Goal: Check status

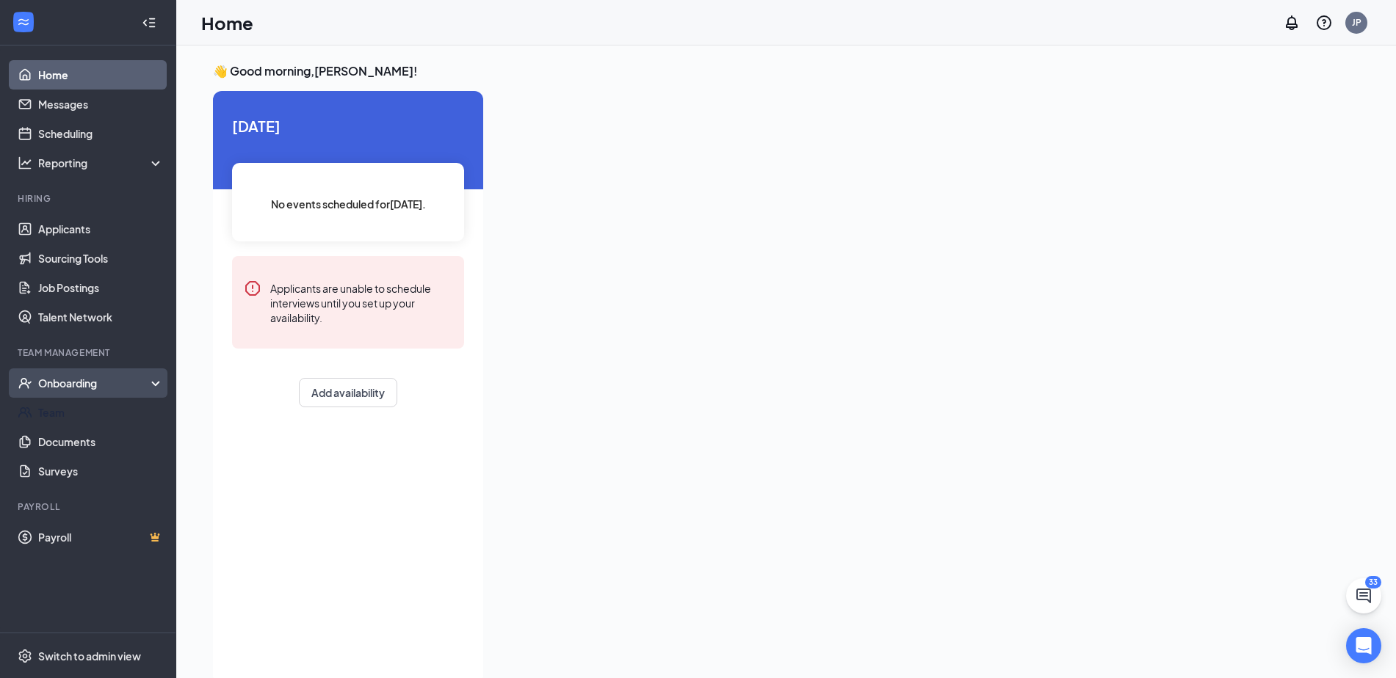
click at [73, 383] on div "Onboarding" at bounding box center [94, 383] width 113 height 15
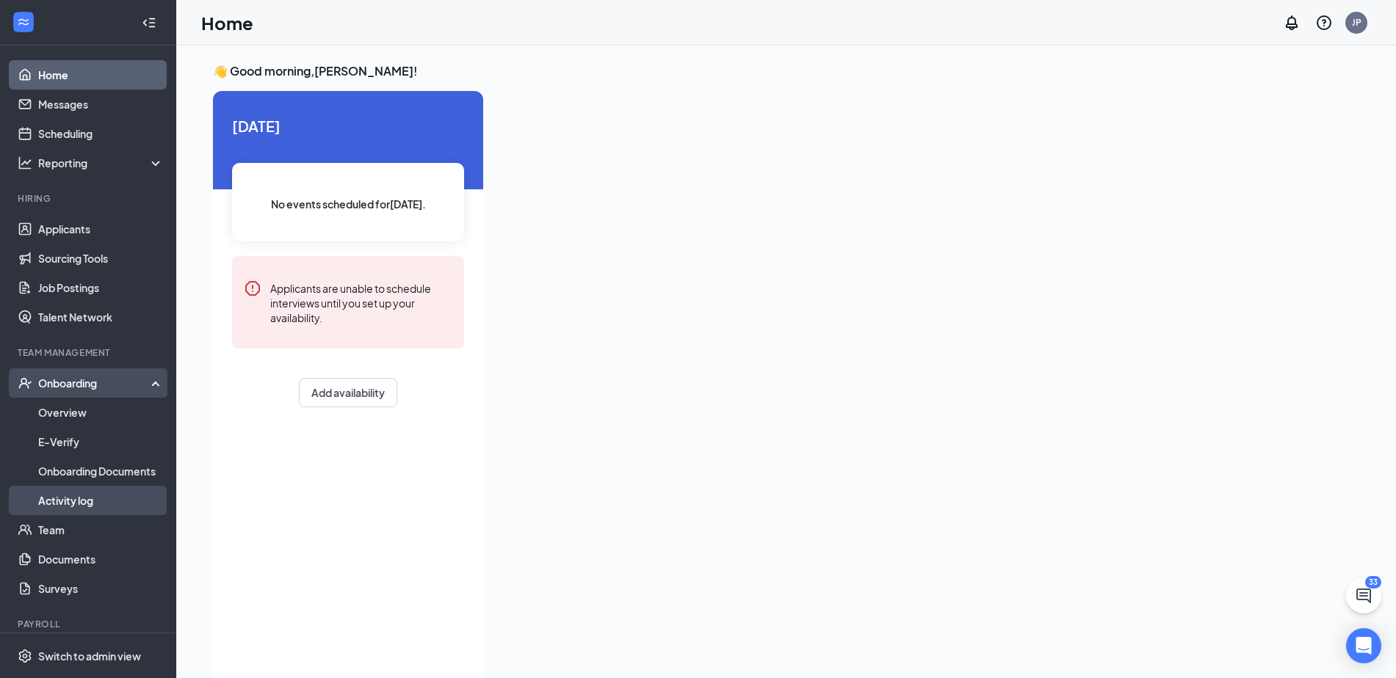
click at [71, 507] on link "Activity log" at bounding box center [101, 500] width 126 height 29
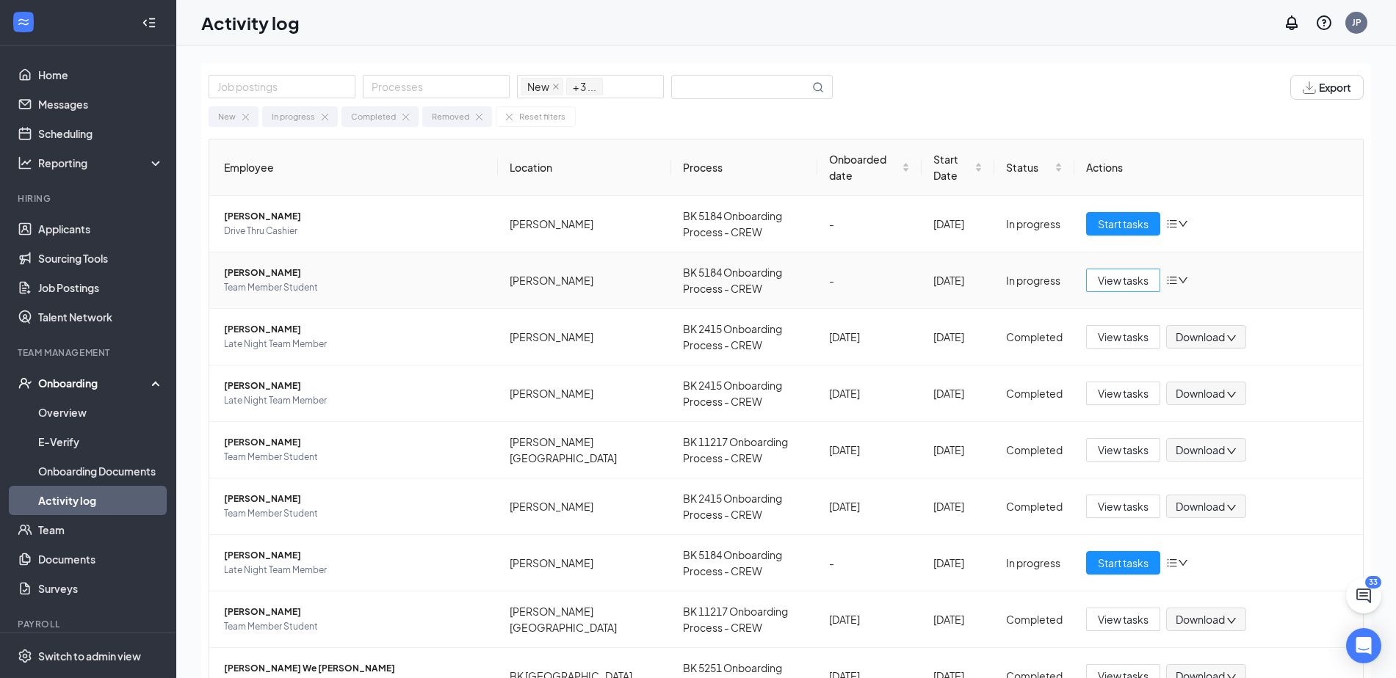
click at [1122, 279] on span "View tasks" at bounding box center [1123, 280] width 51 height 16
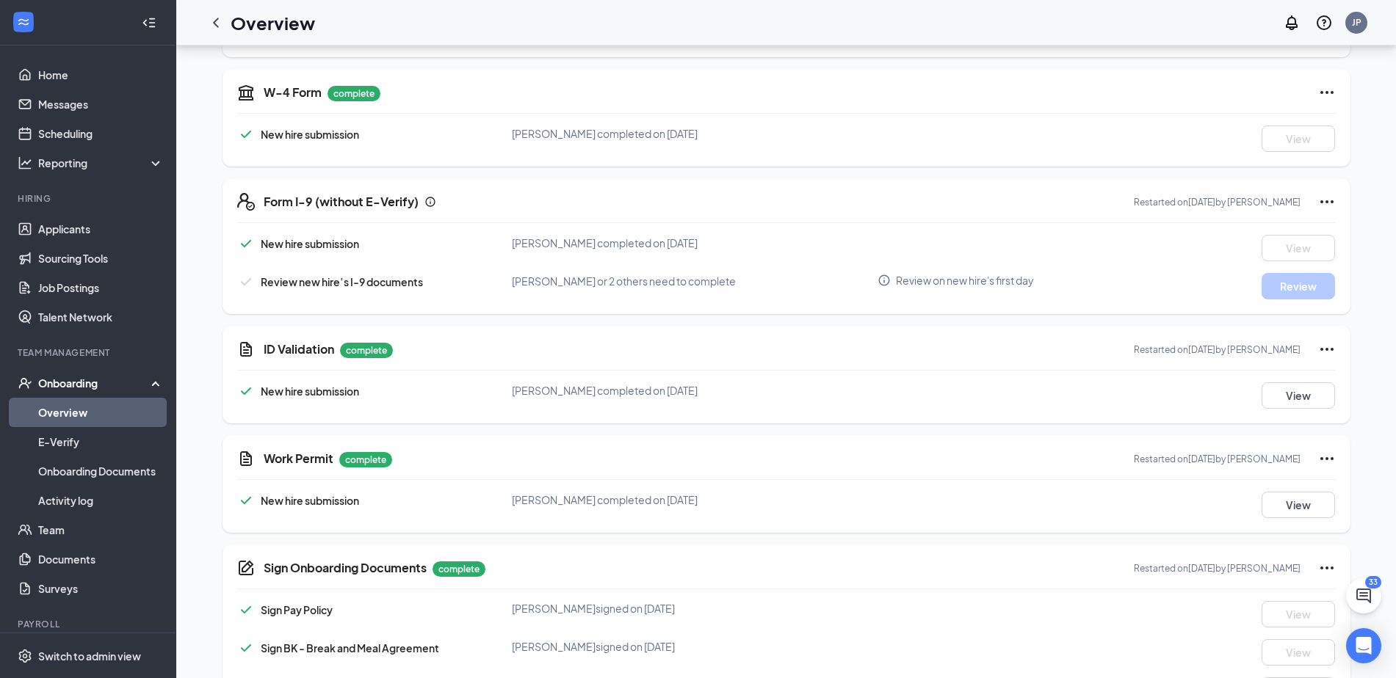
scroll to position [319, 0]
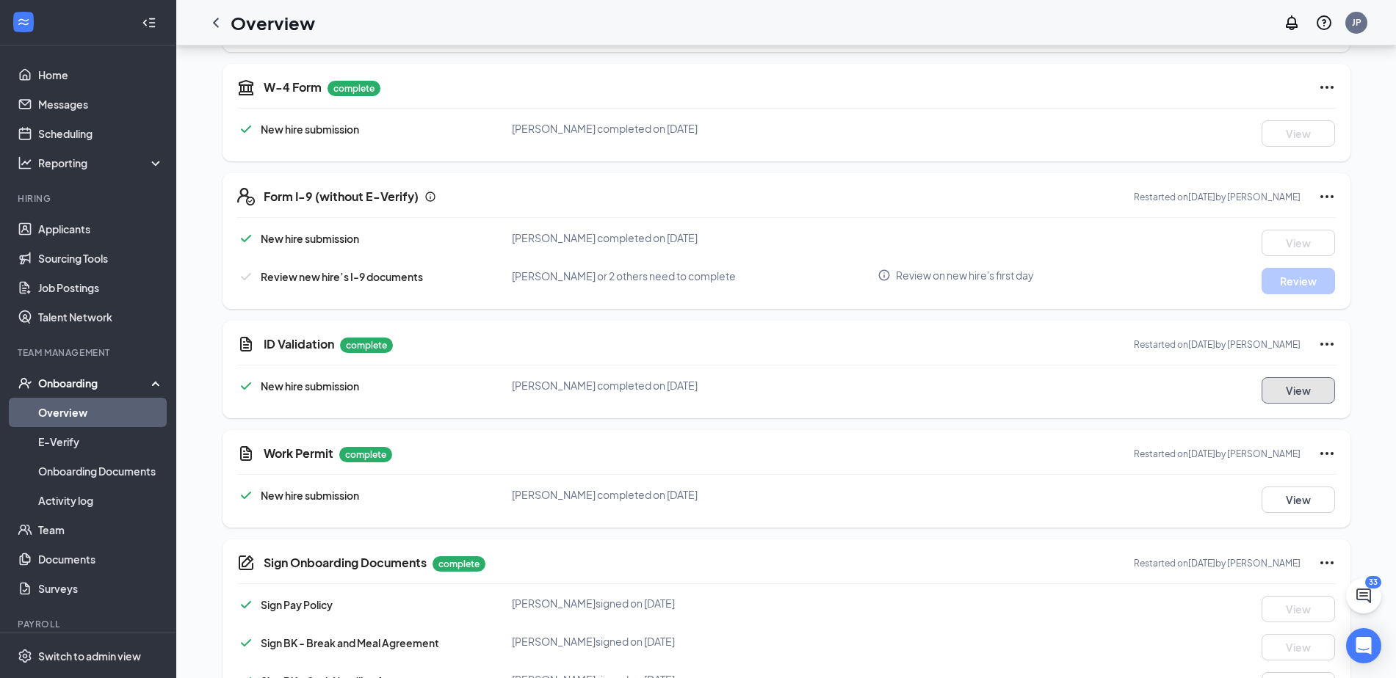
click at [1311, 382] on button "View" at bounding box center [1297, 390] width 73 height 26
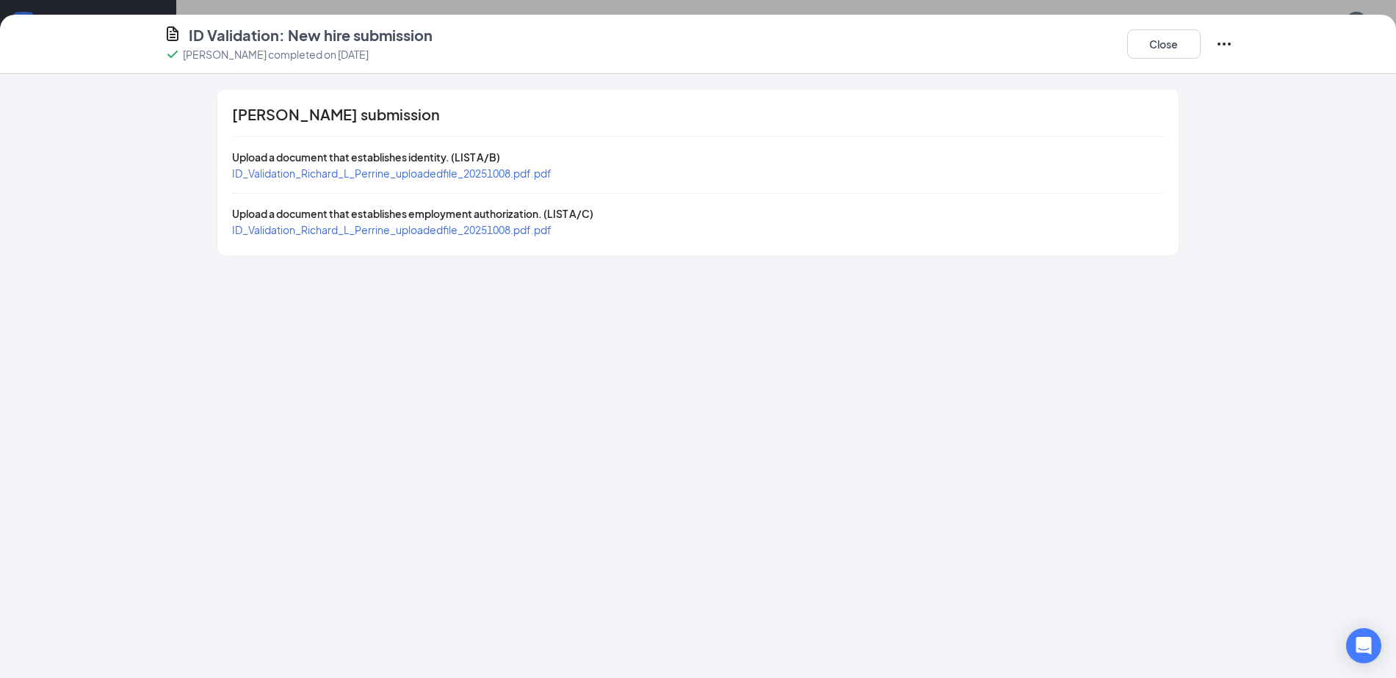
click at [289, 233] on span "ID_Validation_Richard_L_Perrine_uploadedfile_20251008.pdf.pdf" at bounding box center [391, 229] width 319 height 13
click at [1157, 49] on button "Close" at bounding box center [1163, 43] width 73 height 29
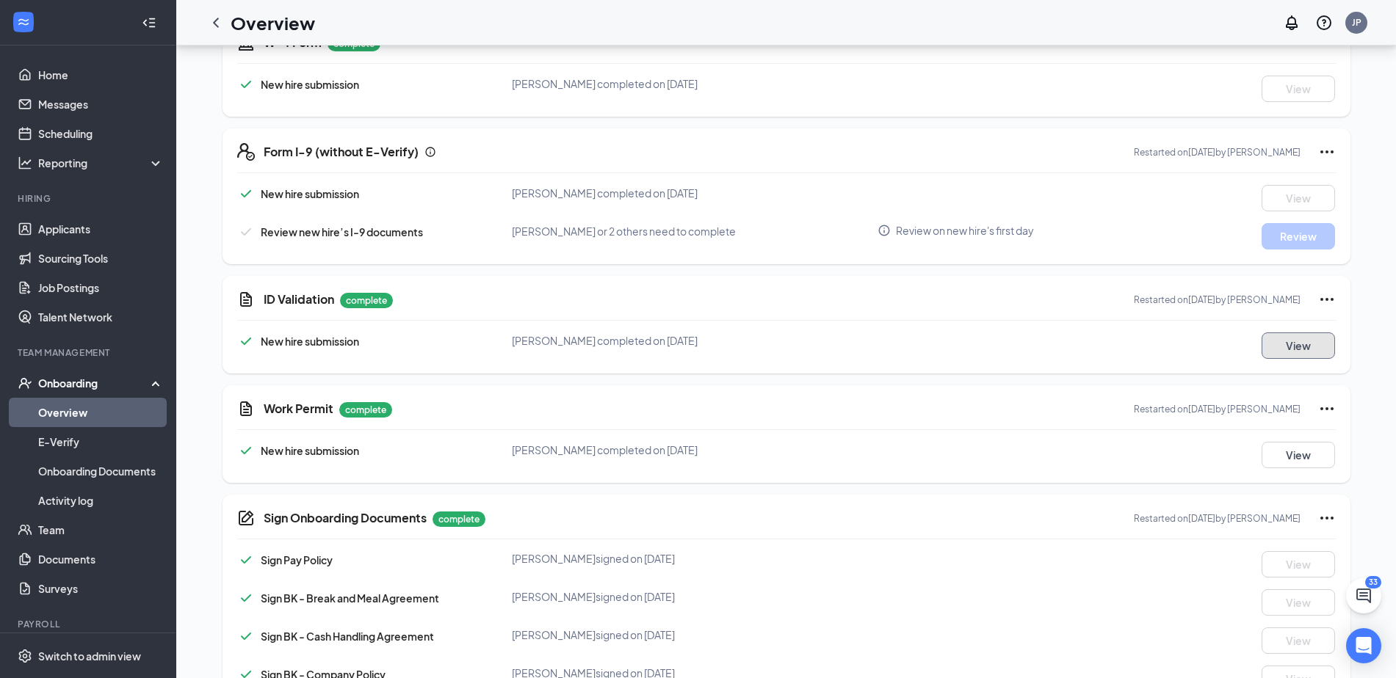
scroll to position [344, 0]
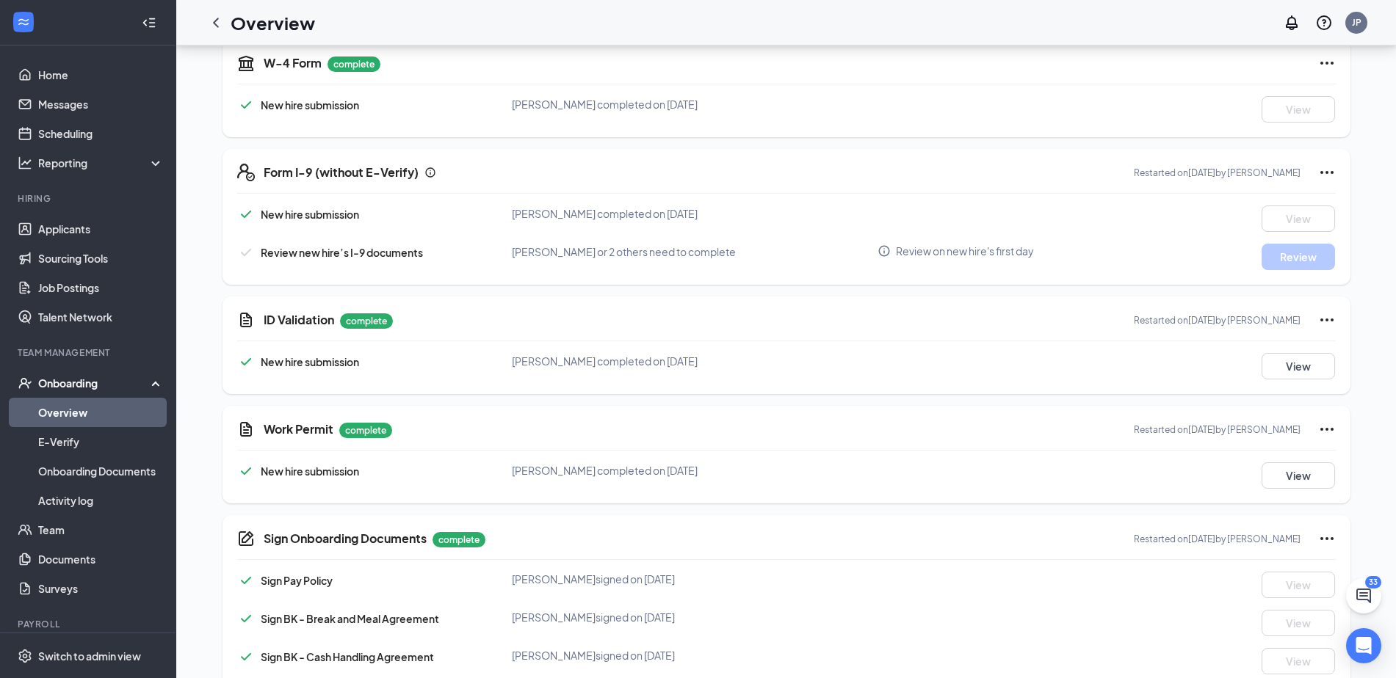
click at [1385, 415] on div "RP [PERSON_NAME] Team Member Student · [PERSON_NAME] [EMAIL_ADDRESS][DOMAIN_NAM…" at bounding box center [786, 606] width 1220 height 1808
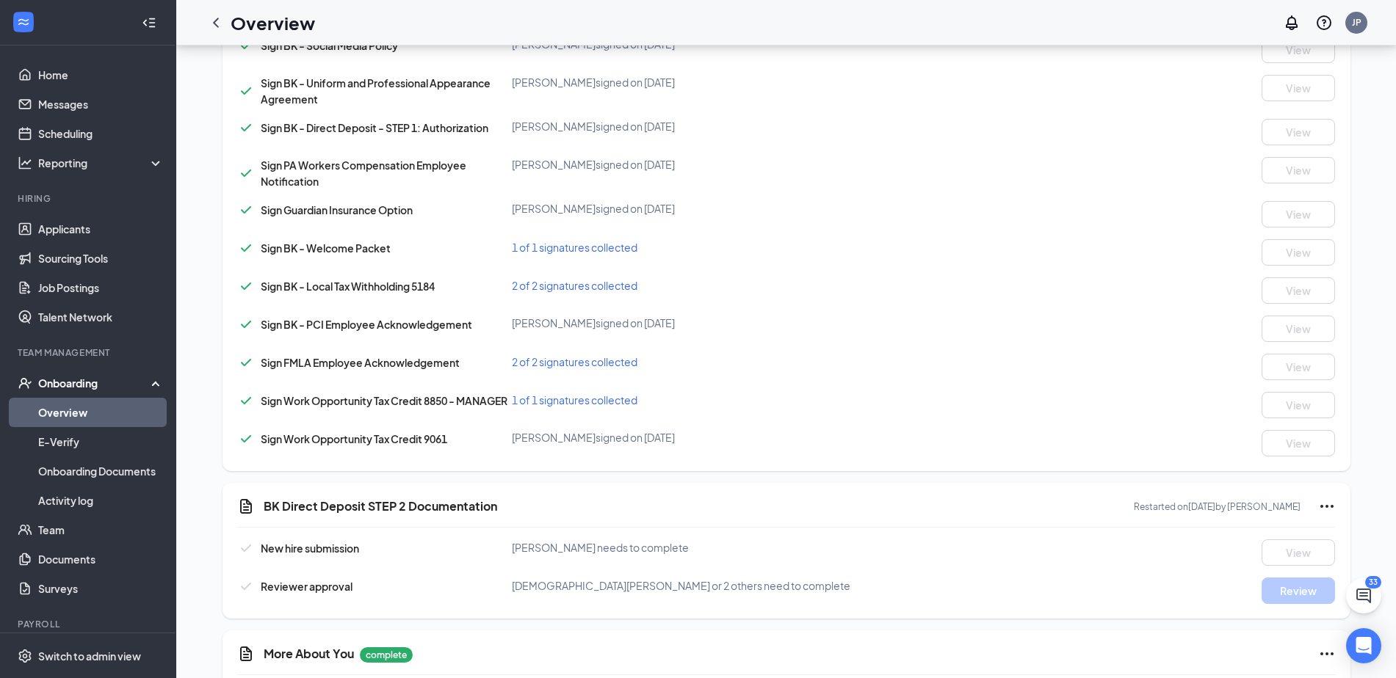
scroll to position [1181, 0]
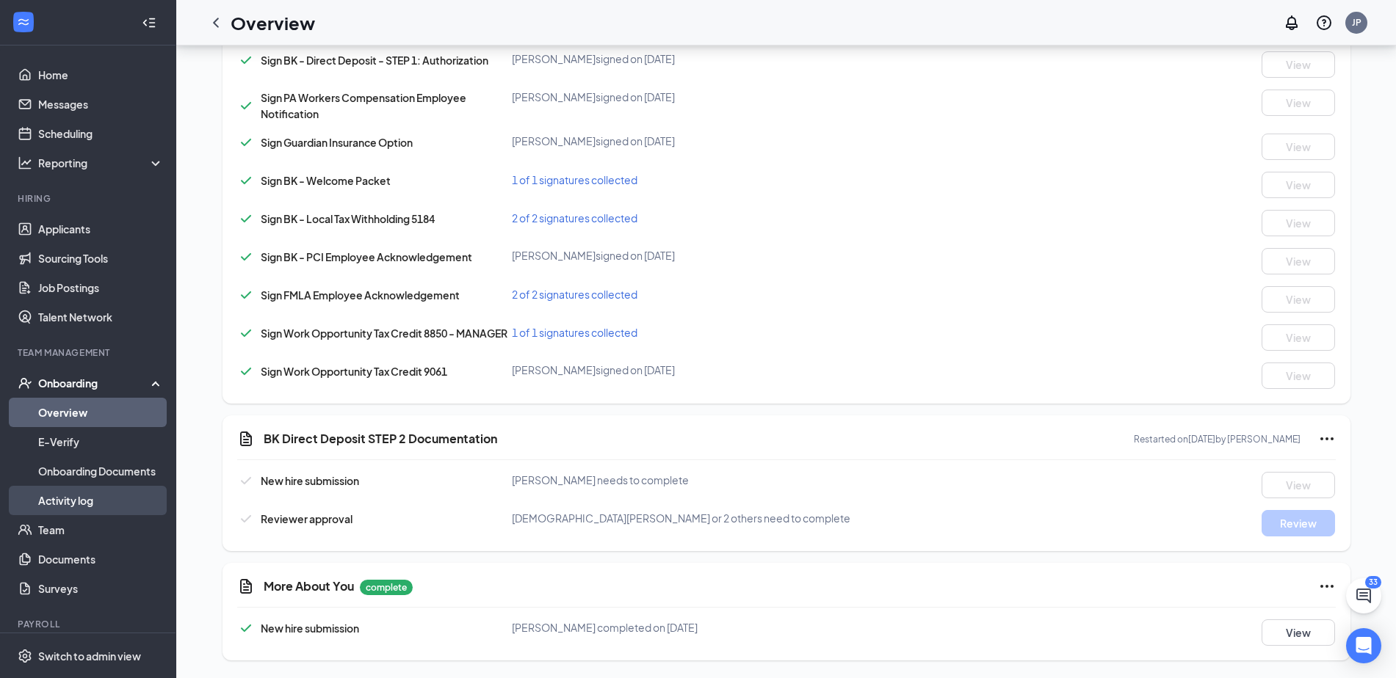
click at [74, 499] on link "Activity log" at bounding box center [101, 500] width 126 height 29
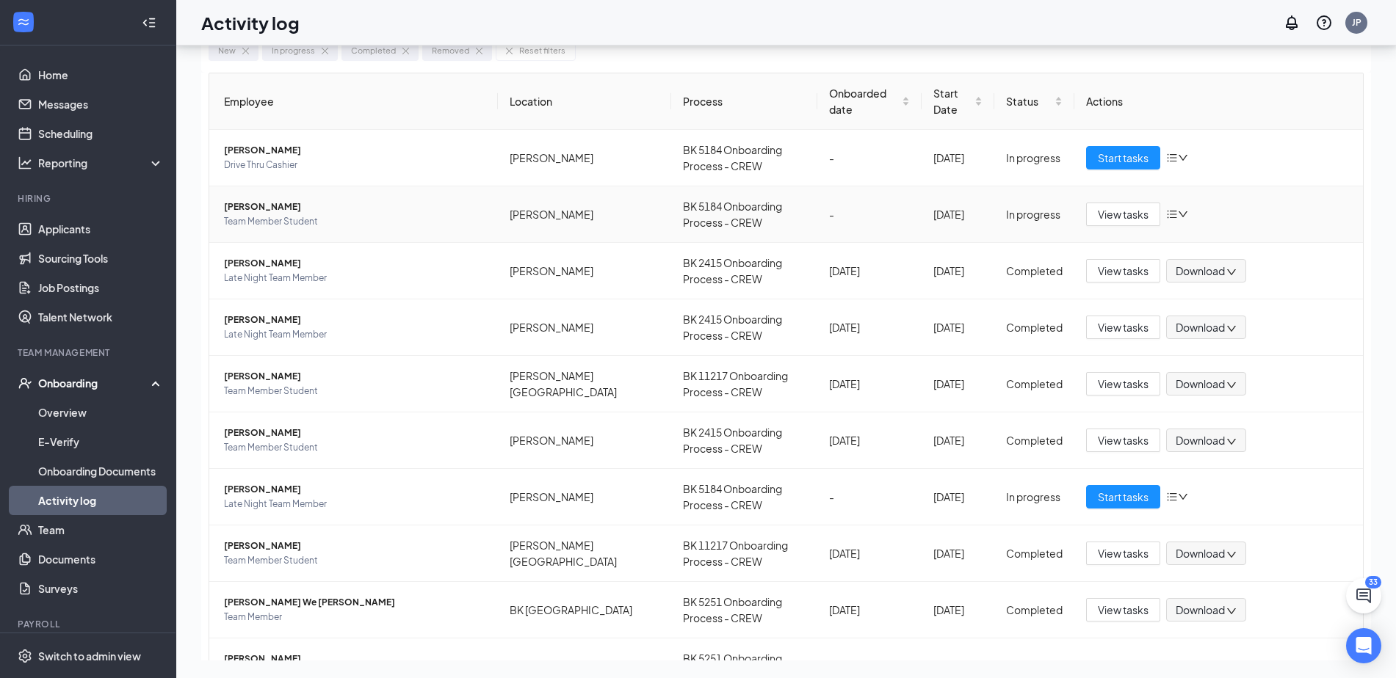
click at [1178, 214] on icon "down" at bounding box center [1182, 214] width 9 height 6
click at [1102, 213] on span "View tasks" at bounding box center [1123, 214] width 51 height 16
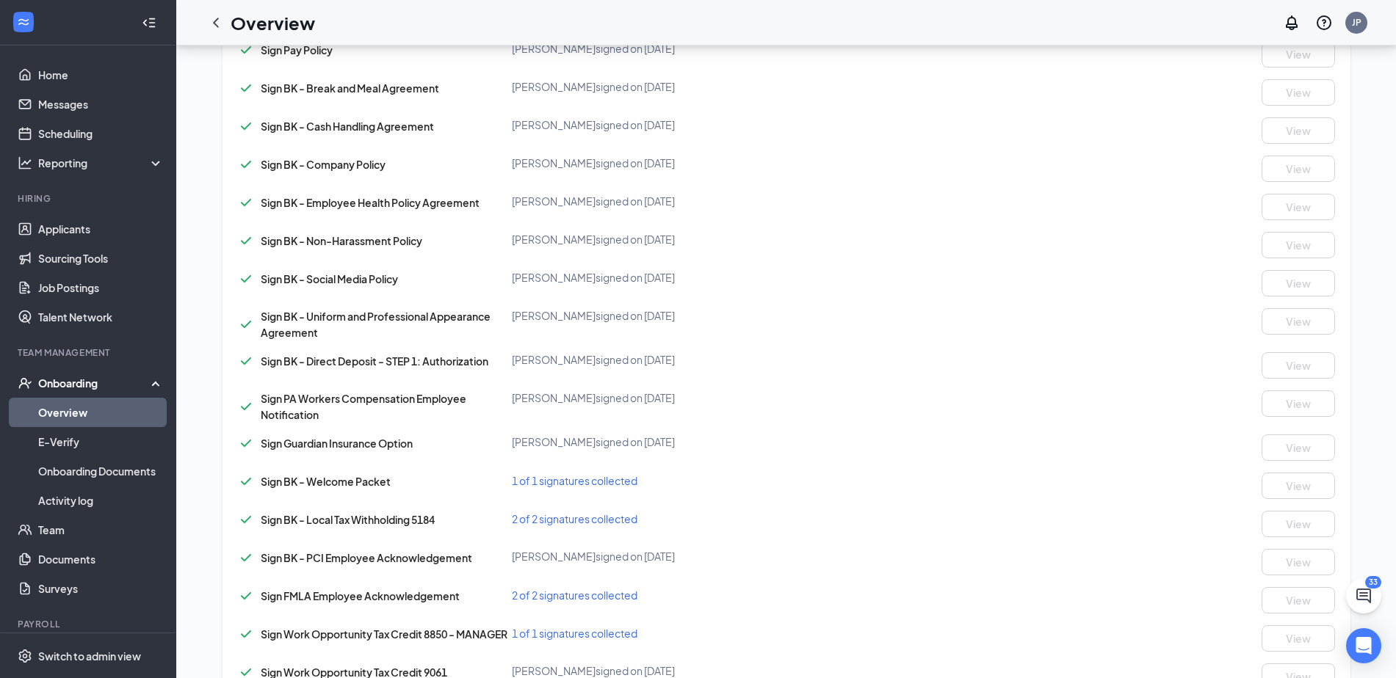
scroll to position [874, 0]
